Goal: Information Seeking & Learning: Learn about a topic

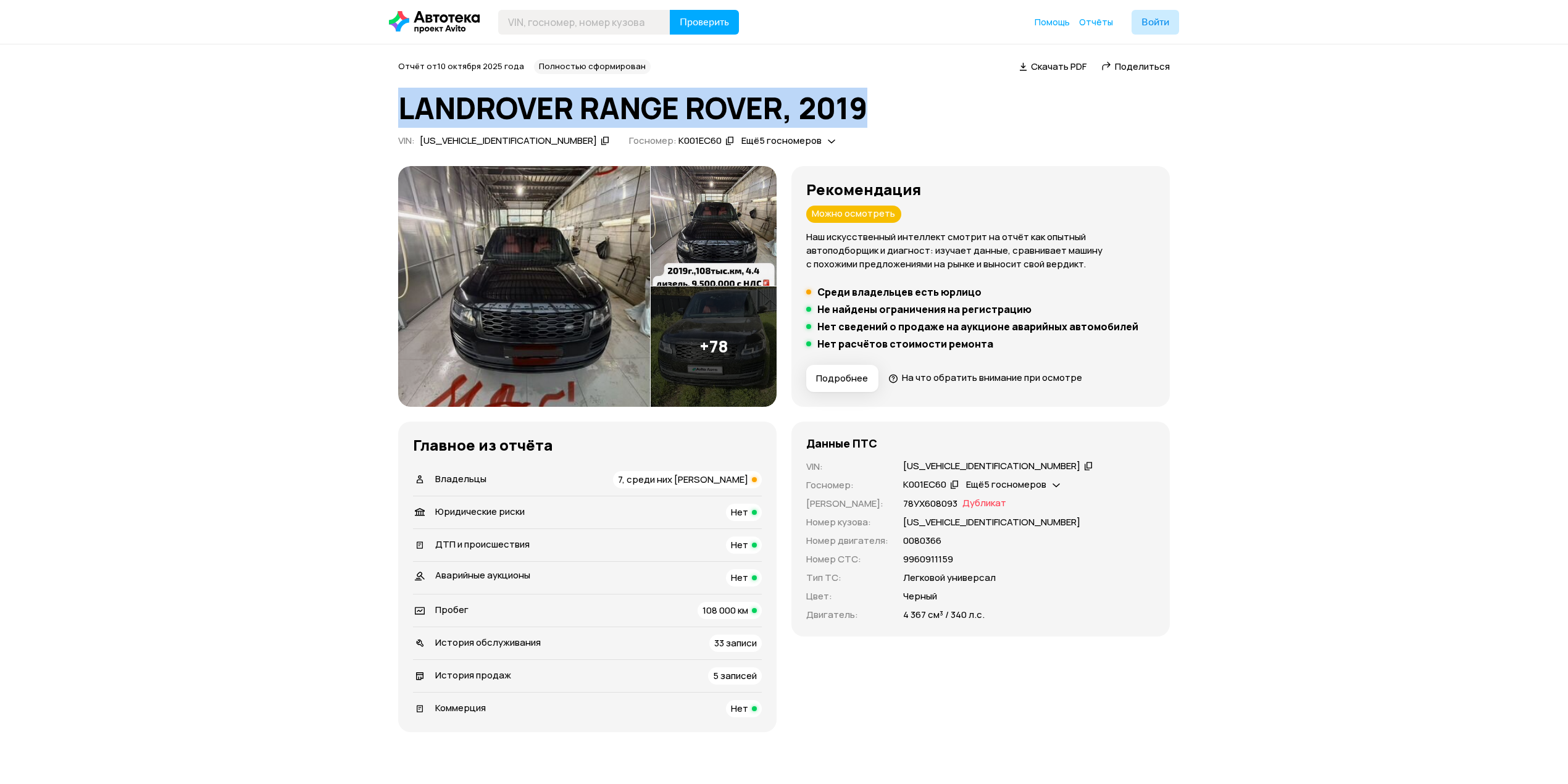
drag, startPoint x: 393, startPoint y: 99, endPoint x: 872, endPoint y: 109, distance: 479.1
copy h1 "LANDROVER RANGE ROVER, 2019"
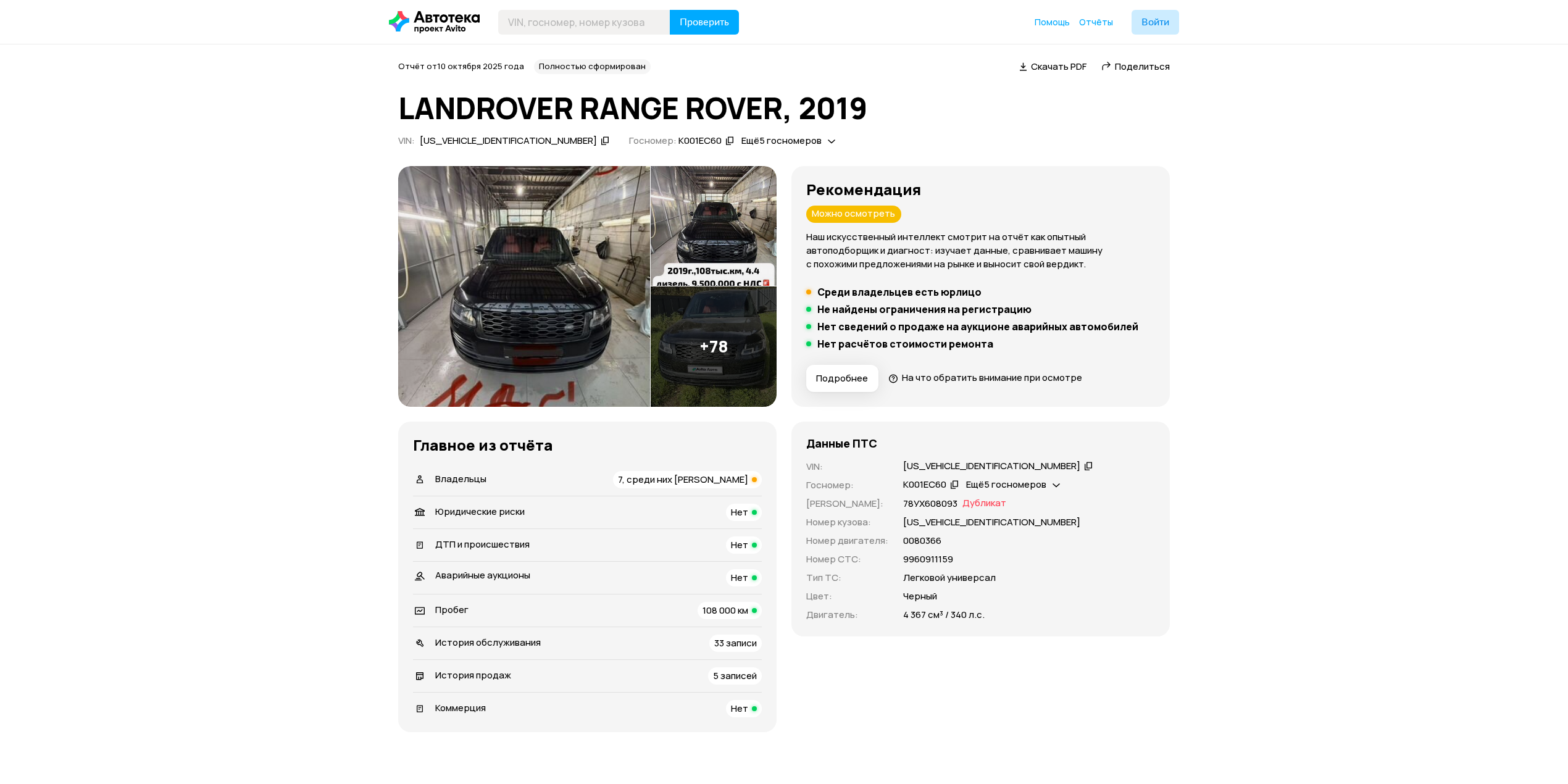
click at [1026, 127] on div "Отчёт от [DATE] Полностью сформирован   Скачать PDF   Поделиться LANDROVER RANG…" at bounding box center [784, 105] width 771 height 92
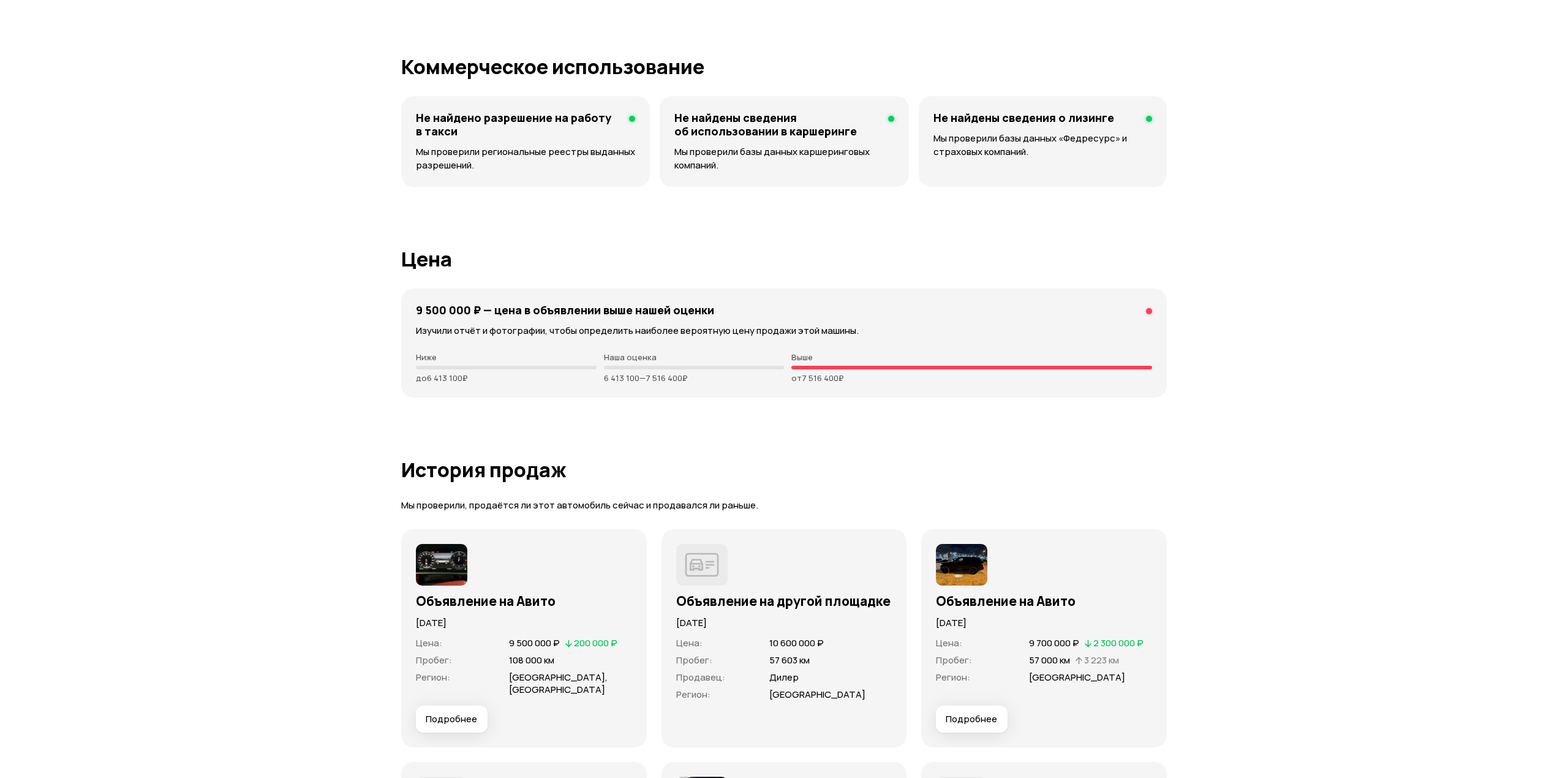
scroll to position [3511, 0]
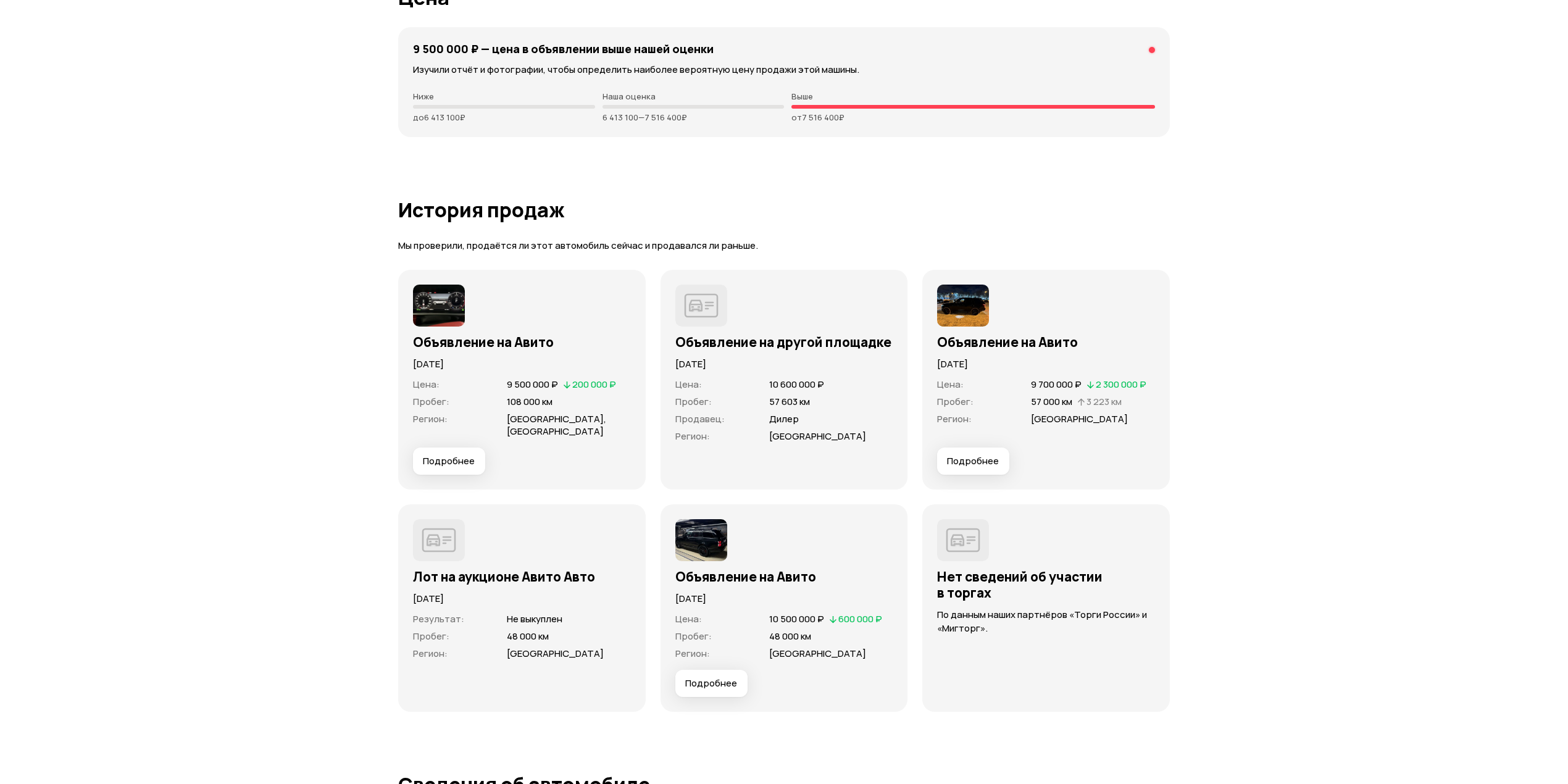
click at [469, 458] on span "Подробнее" at bounding box center [449, 461] width 52 height 12
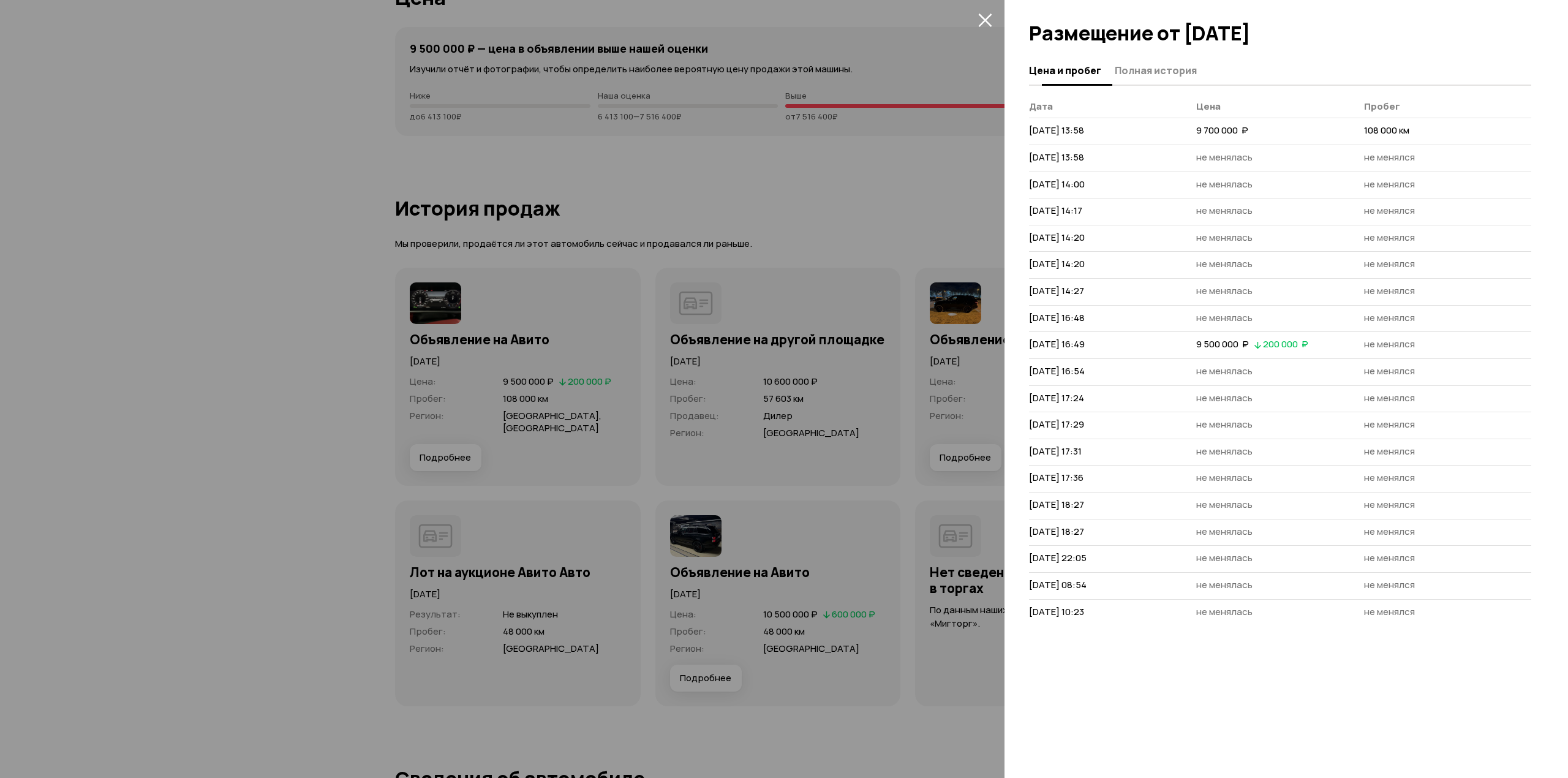
click at [1150, 68] on span "Полная история" at bounding box center [1155, 70] width 82 height 12
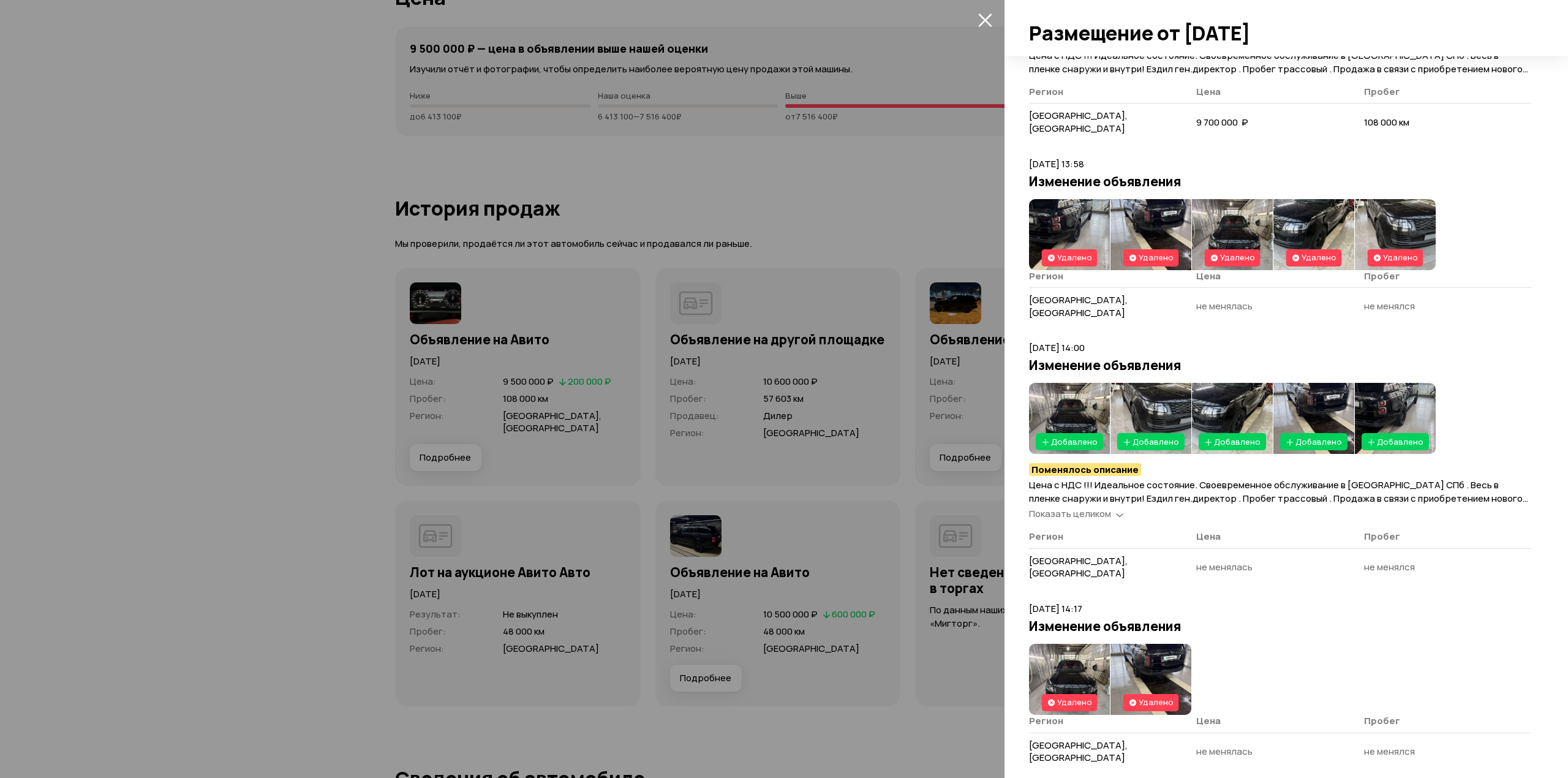
scroll to position [245, 0]
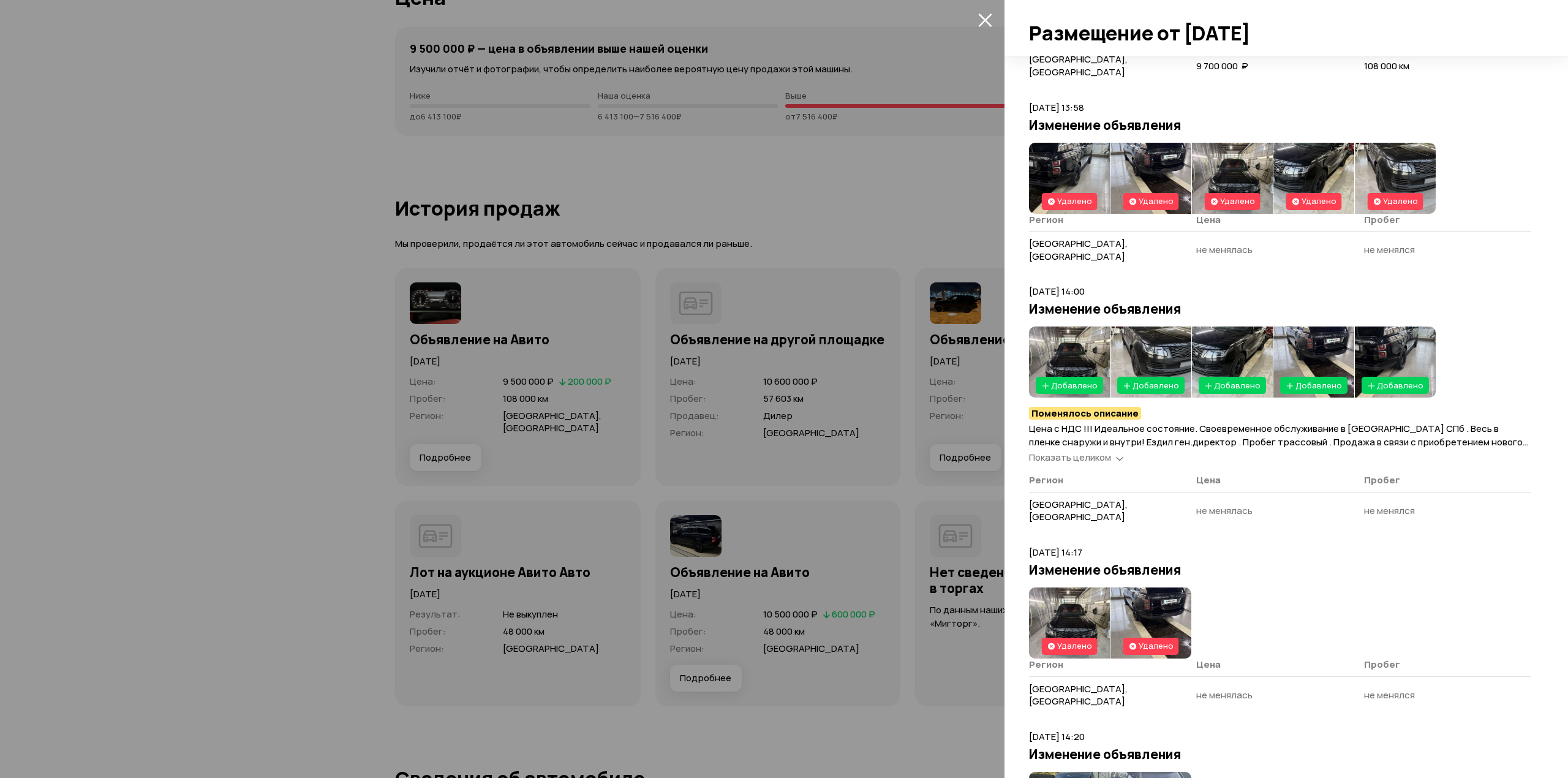
click at [1084, 451] on span "Показать целиком" at bounding box center [1069, 457] width 82 height 13
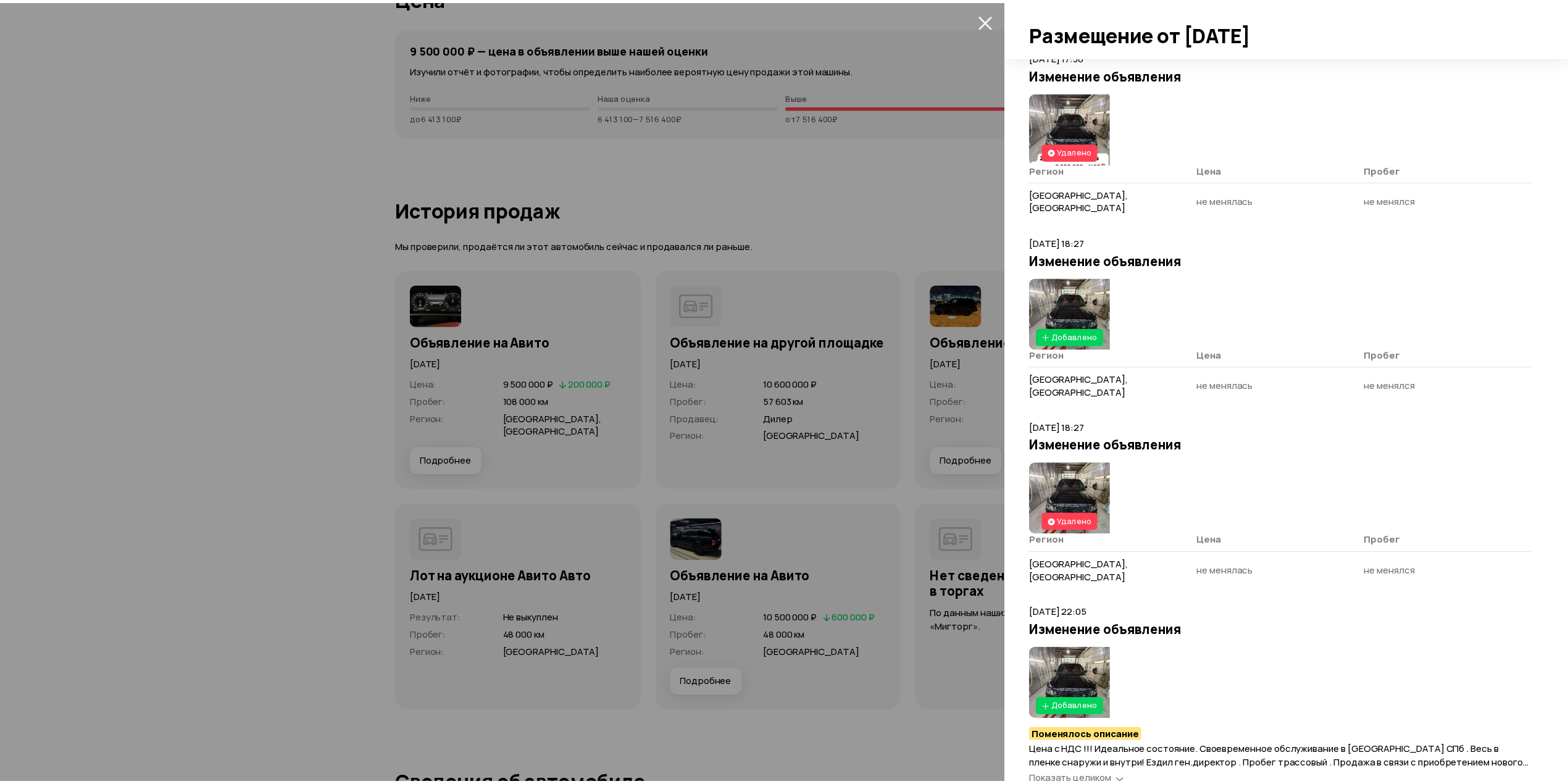
scroll to position [2633, 0]
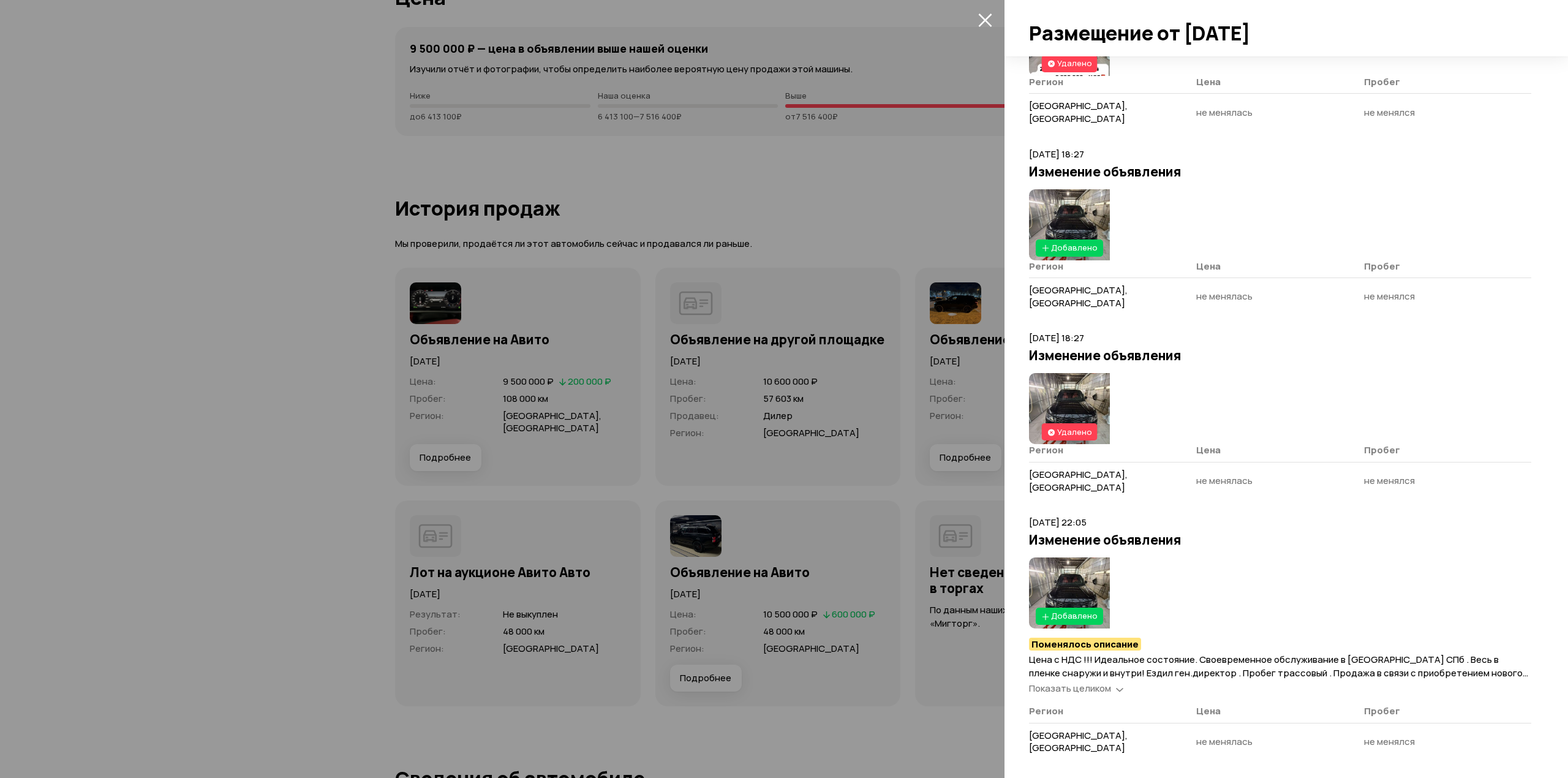
click at [1104, 682] on span "Показать целиком" at bounding box center [1069, 688] width 82 height 13
click at [986, 18] on icon "закрыть" at bounding box center [985, 20] width 13 height 13
